Goal: Find specific page/section: Find specific page/section

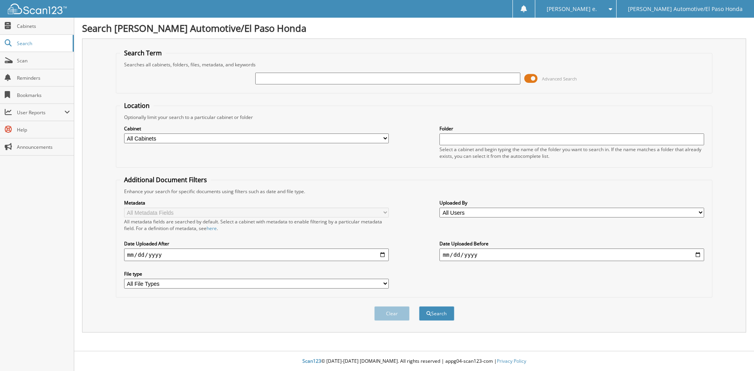
click at [303, 77] on input "text" at bounding box center [387, 79] width 265 height 12
type input "52279"
click at [438, 315] on button "Search" at bounding box center [436, 313] width 35 height 15
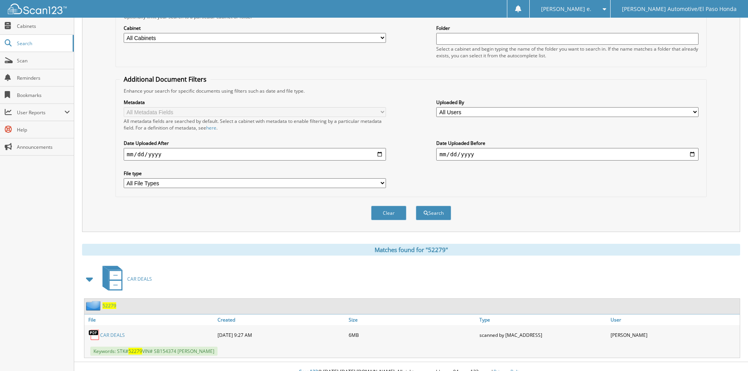
scroll to position [111, 0]
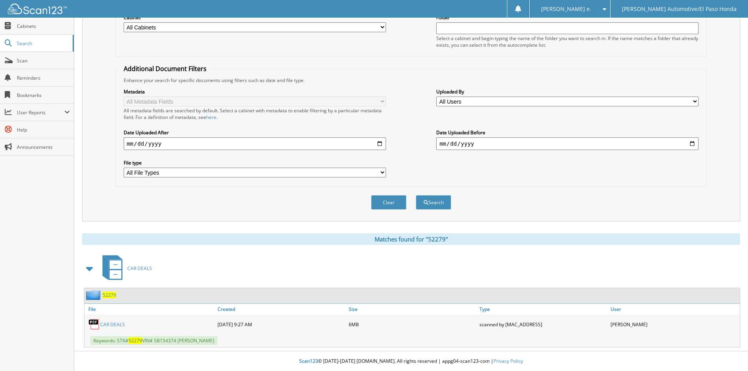
click at [109, 297] on span "52279" at bounding box center [109, 295] width 14 height 7
